Goal: Transaction & Acquisition: Purchase product/service

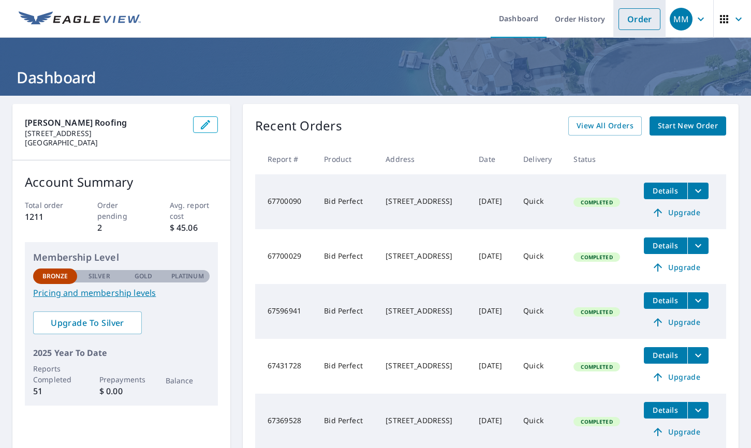
click at [645, 18] on link "Order" at bounding box center [639, 19] width 42 height 22
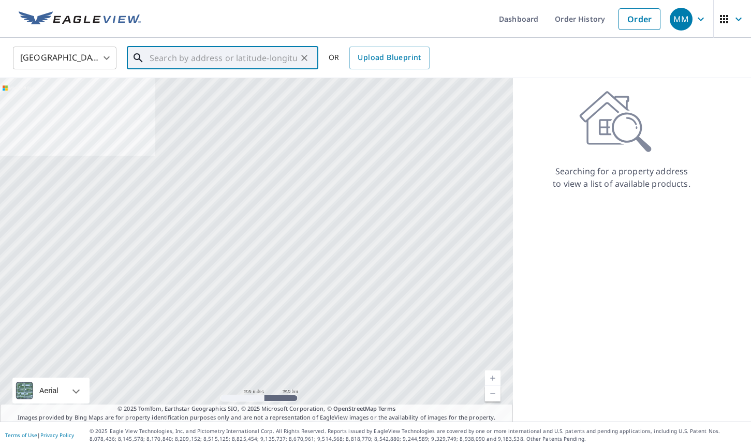
click at [192, 54] on input "text" at bounding box center [223, 57] width 147 height 29
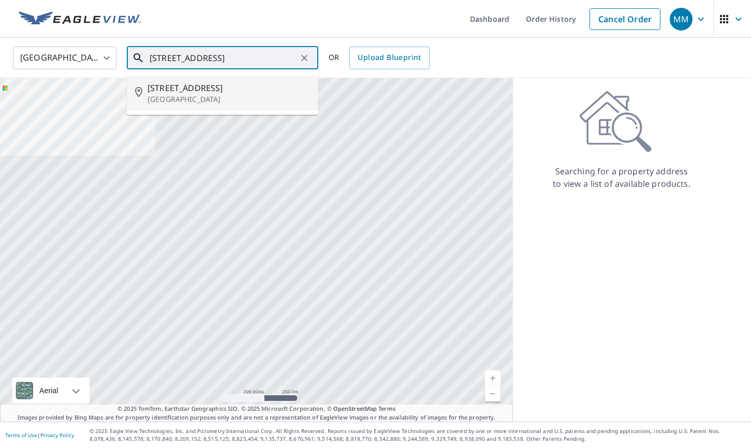
click at [178, 87] on span "[STREET_ADDRESS]" at bounding box center [228, 88] width 162 height 12
type input "[STREET_ADDRESS]"
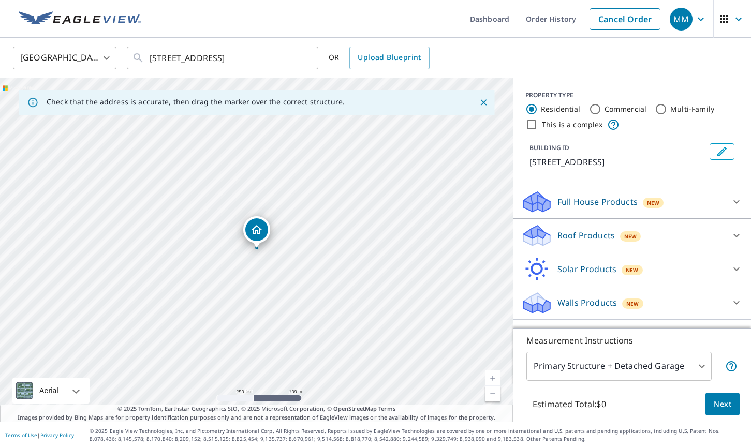
click at [538, 236] on icon at bounding box center [536, 236] width 31 height 24
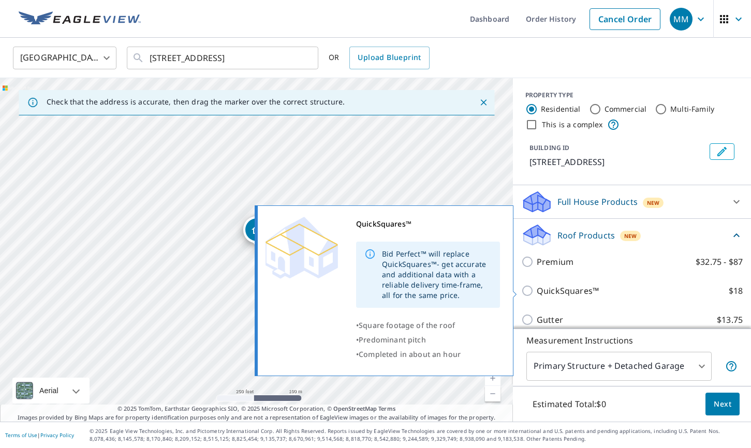
click at [528, 289] on input "QuickSquares™ $18" at bounding box center [529, 291] width 16 height 12
checkbox input "true"
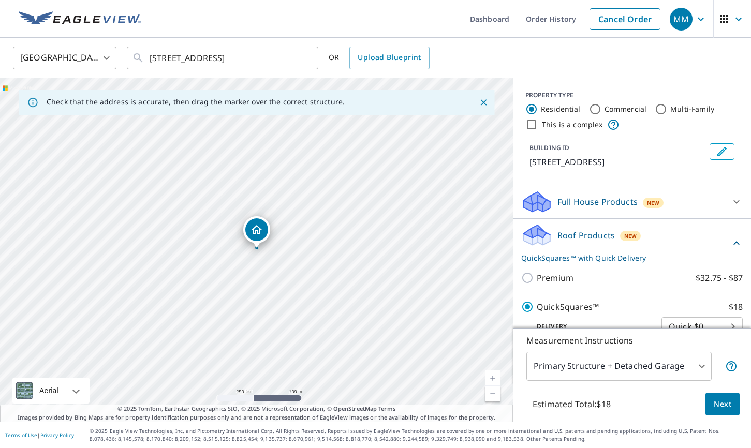
click at [725, 404] on span "Next" at bounding box center [722, 404] width 18 height 13
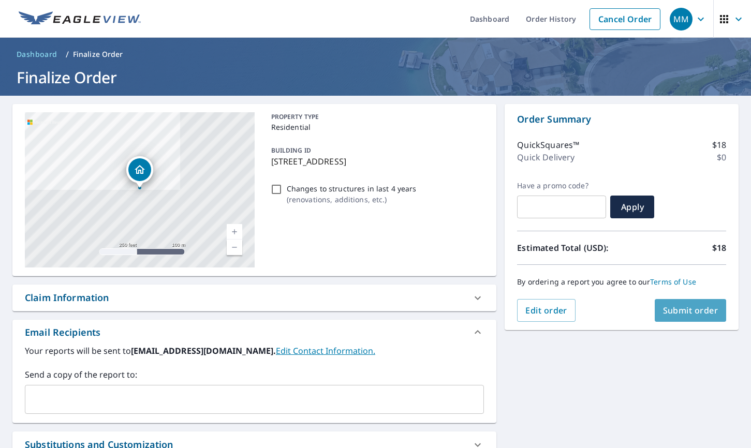
click at [686, 309] on span "Submit order" at bounding box center [690, 310] width 55 height 11
checkbox input "true"
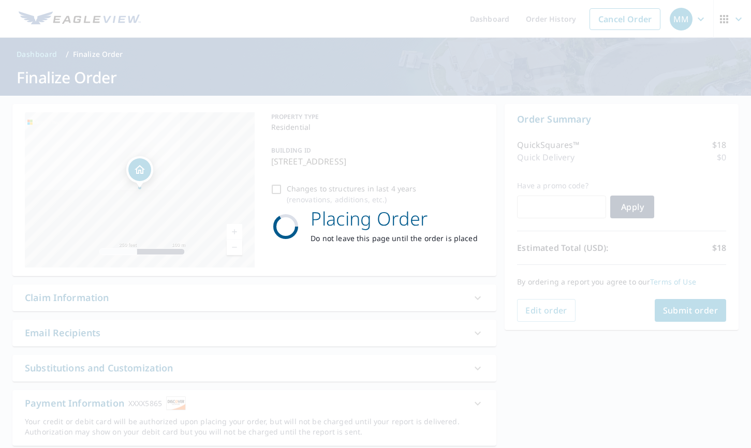
scroll to position [1, 0]
